Goal: Task Accomplishment & Management: Manage account settings

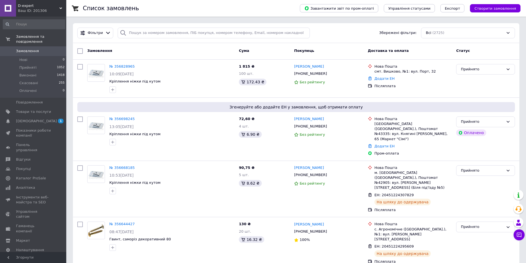
drag, startPoint x: 349, startPoint y: 262, endPoint x: 343, endPoint y: 258, distance: 7.1
click at [33, 49] on span "Замовлення" at bounding box center [27, 51] width 23 height 5
click at [25, 3] on span "D-expert" at bounding box center [38, 5] width 41 height 5
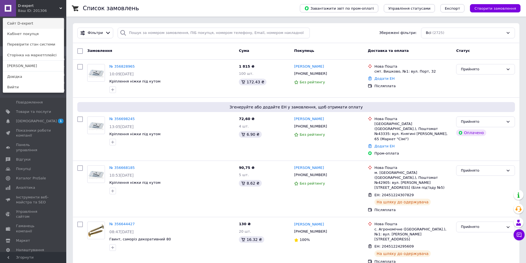
click at [33, 25] on link "Сайт D-expert" at bounding box center [33, 23] width 61 height 10
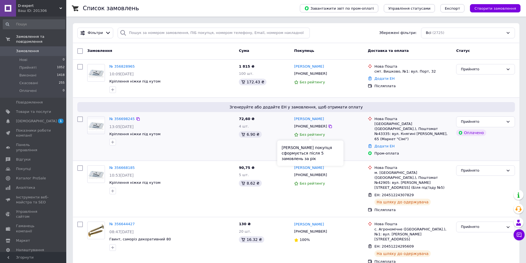
drag, startPoint x: 300, startPoint y: 132, endPoint x: 294, endPoint y: 136, distance: 7.3
drag, startPoint x: 294, startPoint y: 136, endPoint x: 227, endPoint y: 86, distance: 83.6
click at [227, 86] on div at bounding box center [171, 89] width 127 height 9
click at [116, 119] on link "№ 356698245" at bounding box center [121, 119] width 25 height 4
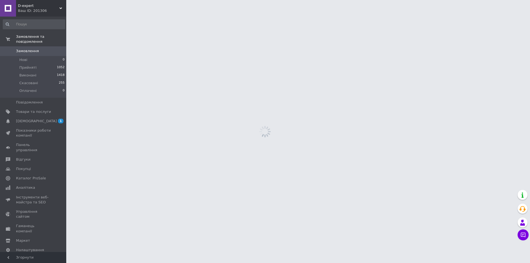
click at [118, 0] on html "D-expert Ваш ID: 201306 Сайт D-expert Кабінет покупця Перевірити стан системи С…" at bounding box center [265, 0] width 530 height 0
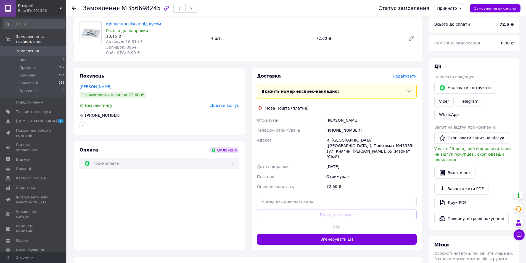
scroll to position [193, 0]
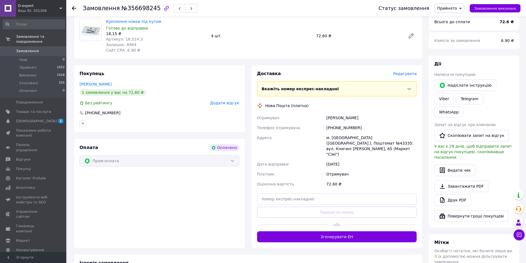
drag, startPoint x: 324, startPoint y: 111, endPoint x: 372, endPoint y: 111, distance: 48.3
click at [372, 113] on div "Отримувач Максимишин Соломія Телефон отримувача +380676688616 Адреса м. Львів (…" at bounding box center [337, 151] width 162 height 76
copy div "Отримувач Максимишин Соломія"
click at [322, 103] on div "Нова Пошта (платна)" at bounding box center [337, 106] width 163 height 6
drag, startPoint x: 325, startPoint y: 122, endPoint x: 357, endPoint y: 120, distance: 31.6
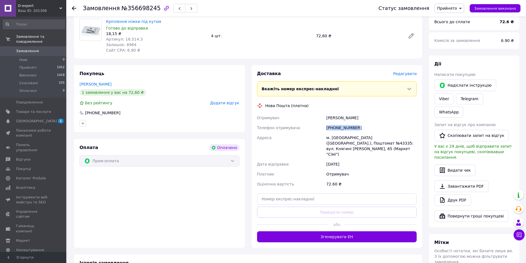
click at [357, 123] on div "[PHONE_NUMBER]" at bounding box center [371, 128] width 92 height 10
copy div "[PHONE_NUMBER]"
drag, startPoint x: 324, startPoint y: 131, endPoint x: 369, endPoint y: 128, distance: 45.4
click at [369, 128] on div "Отримувач Максимишин Соломія Телефон отримувача +380676688616 Адреса м. Львів (…" at bounding box center [337, 151] width 162 height 76
click at [371, 169] on div "Отримувач" at bounding box center [371, 174] width 92 height 10
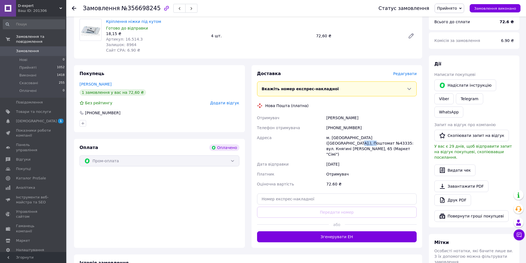
drag, startPoint x: 394, startPoint y: 131, endPoint x: 407, endPoint y: 131, distance: 12.7
click at [407, 133] on div "м. Львів (Львівська обл.), Поштомат №43335: вул. Княгині Ольги, 65 (Маркет "Сім…" at bounding box center [371, 146] width 92 height 26
copy div "43335:"
click at [23, 49] on span "Замовлення" at bounding box center [27, 51] width 23 height 5
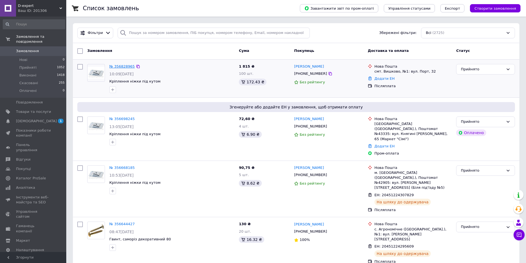
click at [118, 68] on link "№ 356828965" at bounding box center [121, 66] width 25 height 4
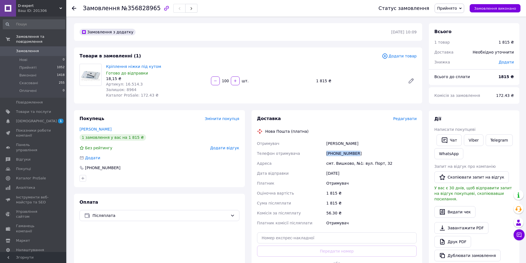
drag, startPoint x: 327, startPoint y: 153, endPoint x: 356, endPoint y: 153, distance: 29.5
click at [356, 153] on div "[PHONE_NUMBER]" at bounding box center [371, 154] width 92 height 10
copy div "[PHONE_NUMBER]"
drag, startPoint x: 326, startPoint y: 165, endPoint x: 359, endPoint y: 164, distance: 32.9
click at [359, 164] on div "смт. Вишково, №1: вул. Порт, 32" at bounding box center [371, 163] width 92 height 10
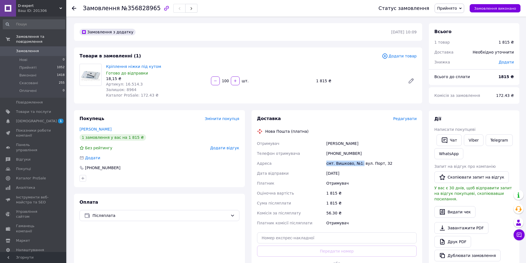
click at [41, 49] on span "Замовлення" at bounding box center [33, 51] width 35 height 5
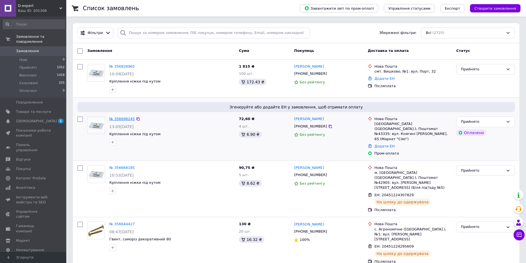
click at [121, 119] on link "№ 356698245" at bounding box center [121, 119] width 25 height 4
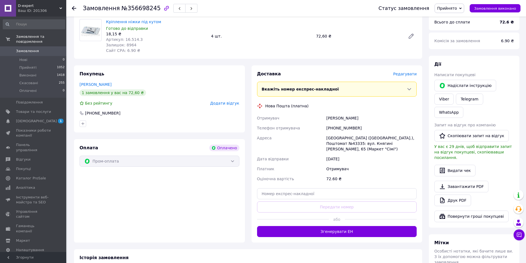
scroll to position [193, 0]
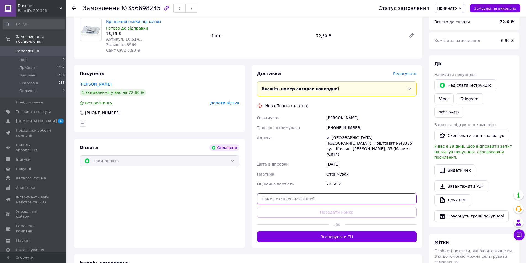
click at [287, 194] on input "text" at bounding box center [337, 199] width 160 height 11
paste input "20451225171896"
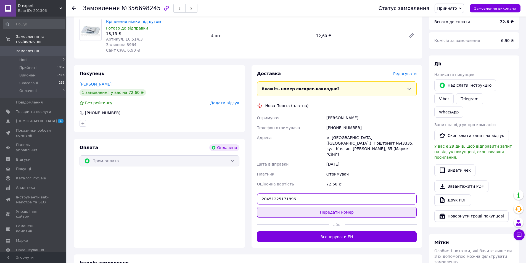
type input "20451225171896"
click at [345, 207] on button "Передати номер" at bounding box center [337, 212] width 160 height 11
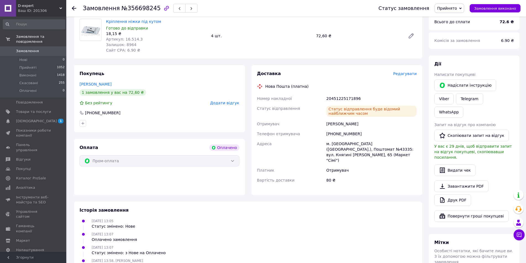
click at [39, 49] on span "Замовлення" at bounding box center [33, 51] width 35 height 5
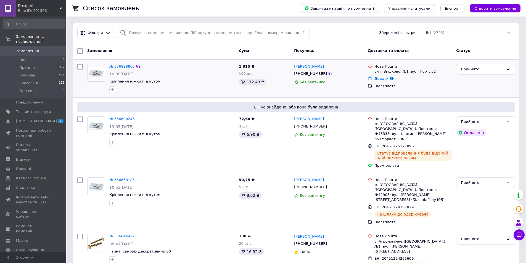
click at [125, 66] on link "№ 356828965" at bounding box center [121, 66] width 25 height 4
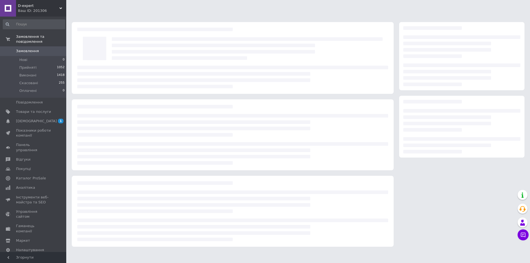
click at [125, 66] on div at bounding box center [232, 77] width 311 height 23
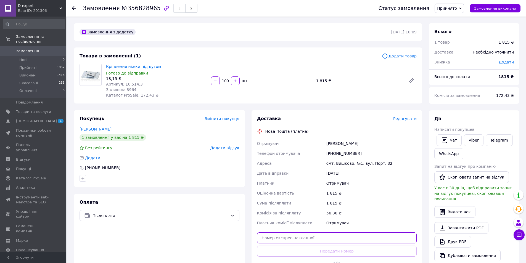
click at [295, 240] on input "text" at bounding box center [337, 237] width 160 height 11
paste input "20451225212719"
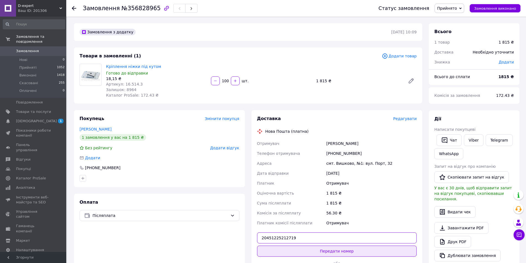
type input "20451225212719"
click at [339, 253] on button "Передати номер" at bounding box center [337, 251] width 160 height 11
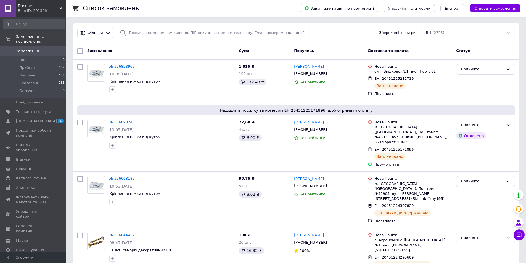
click at [30, 49] on span "Замовлення" at bounding box center [27, 51] width 23 height 5
click at [28, 49] on span "Замовлення" at bounding box center [27, 51] width 23 height 5
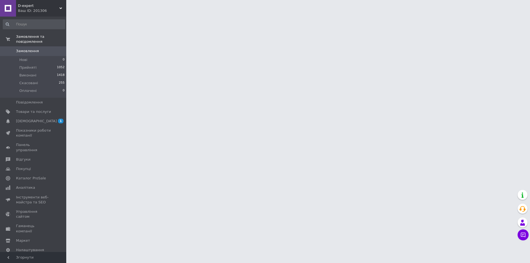
click at [52, 49] on span "0" at bounding box center [58, 51] width 15 height 5
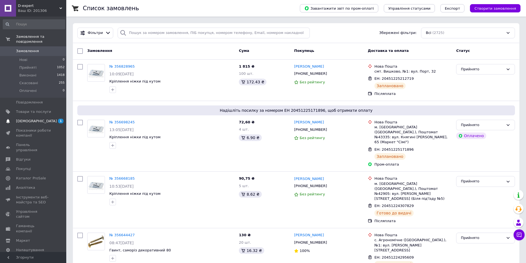
click at [46, 119] on span "[DEMOGRAPHIC_DATA]" at bounding box center [33, 121] width 35 height 5
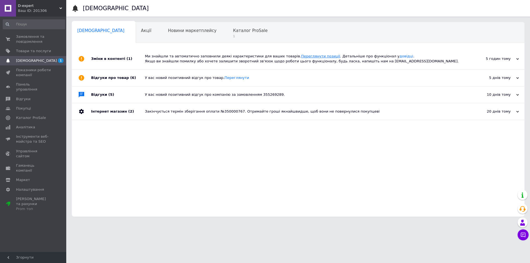
click at [301, 56] on link "Переглянути позиції" at bounding box center [320, 56] width 39 height 4
